Goal: Information Seeking & Learning: Compare options

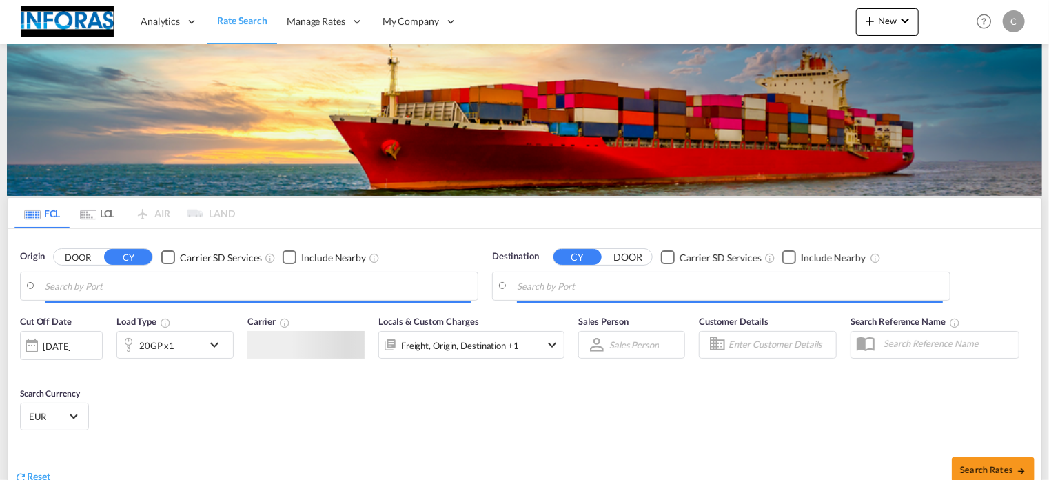
type input "Hamburg, DEHAM"
type input "Durban, ZADUR"
